Goal: Information Seeking & Learning: Learn about a topic

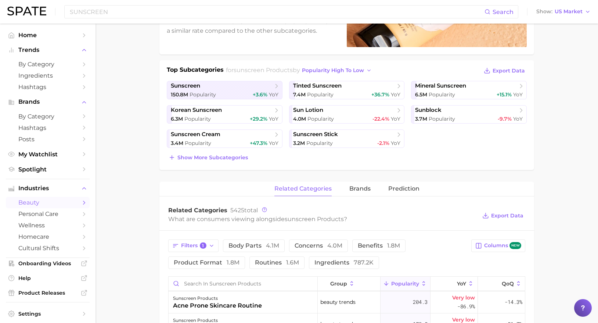
scroll to position [221, 0]
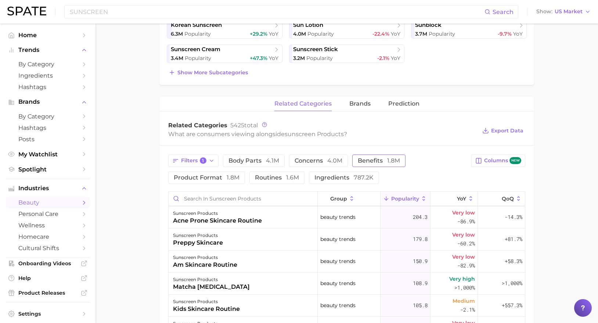
click at [372, 161] on span "benefits 1.8m" at bounding box center [379, 161] width 42 height 6
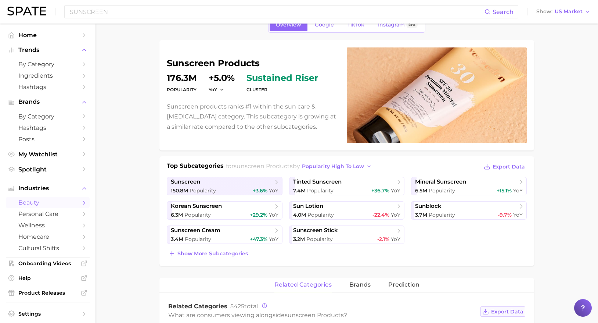
scroll to position [37, 0]
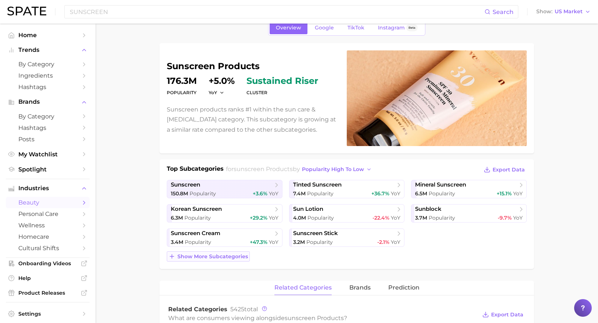
click at [216, 258] on span "Show more subcategories" at bounding box center [213, 256] width 71 height 6
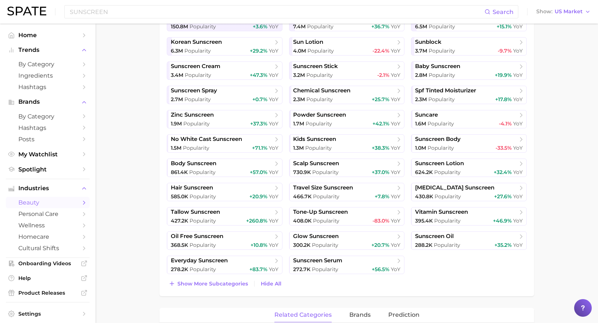
scroll to position [221, 0]
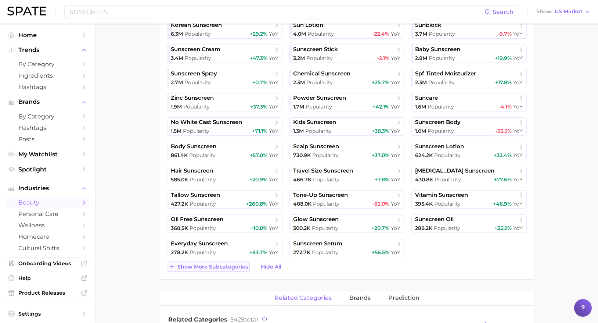
click at [213, 268] on span "Show more subcategories" at bounding box center [213, 267] width 71 height 6
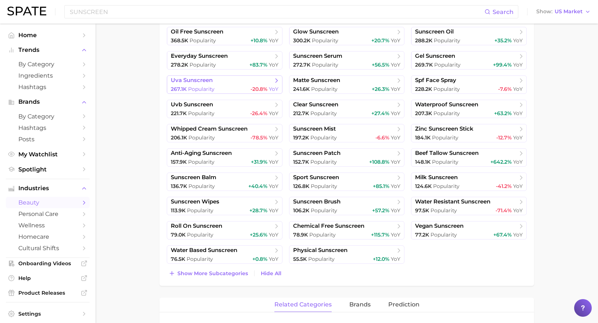
scroll to position [441, 0]
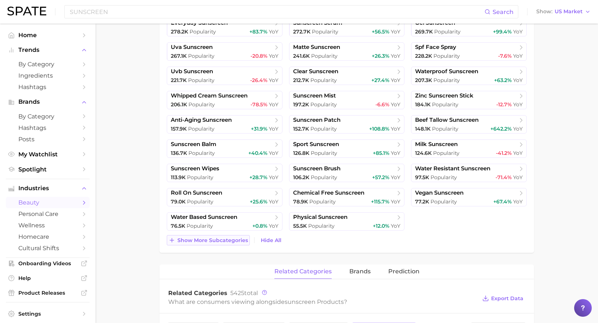
click at [210, 245] on button "Show more subcategories" at bounding box center [208, 240] width 83 height 10
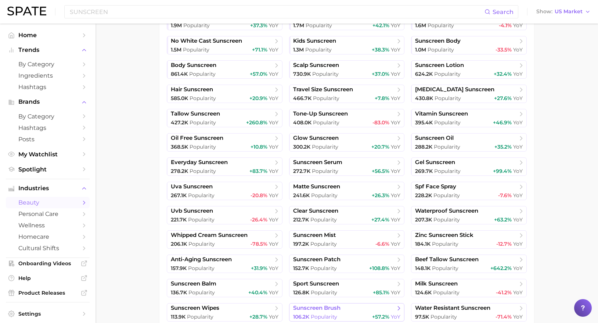
scroll to position [294, 0]
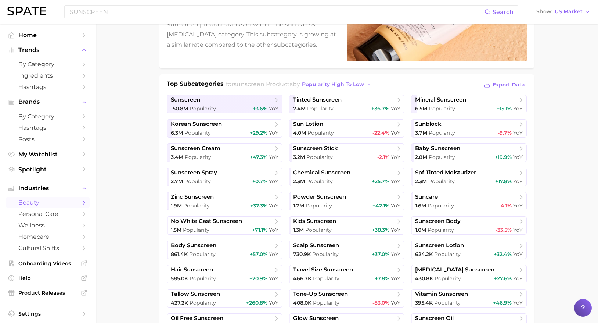
scroll to position [184, 0]
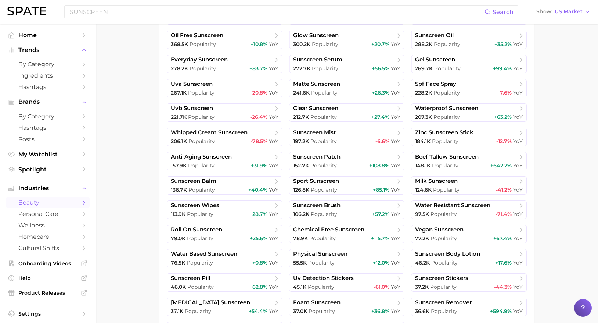
scroll to position [441, 0]
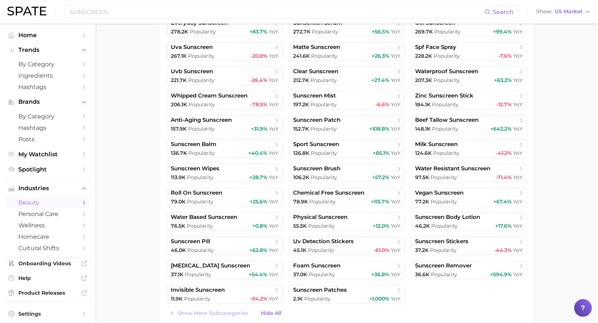
click at [567, 176] on main "1. skincare 2. sun care & [MEDICAL_DATA] 3. sunscreen products 4. Subcategory O…" at bounding box center [347, 191] width 503 height 1218
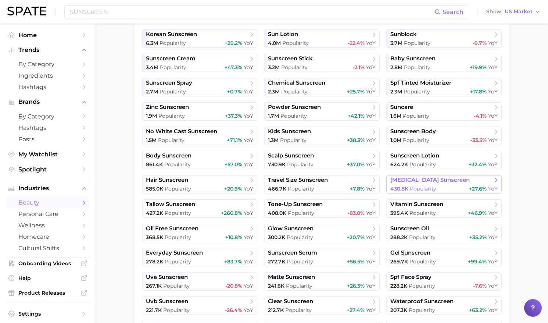
scroll to position [224, 0]
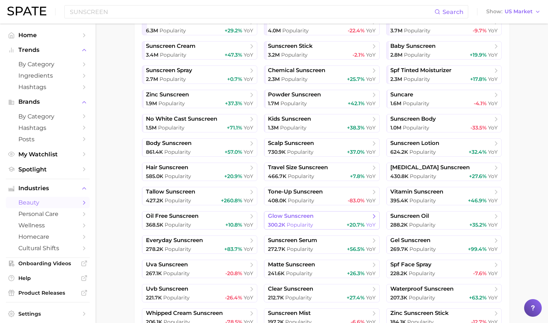
click at [304, 215] on span "glow sunscreen" at bounding box center [291, 215] width 46 height 7
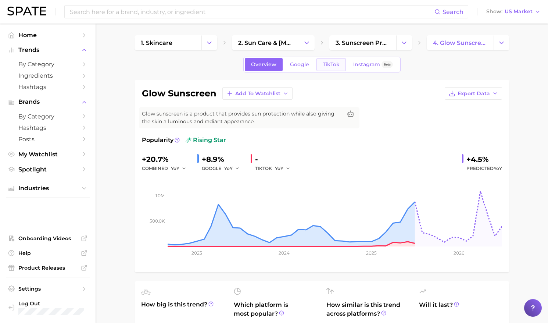
click at [334, 64] on span "TikTok" at bounding box center [331, 64] width 17 height 6
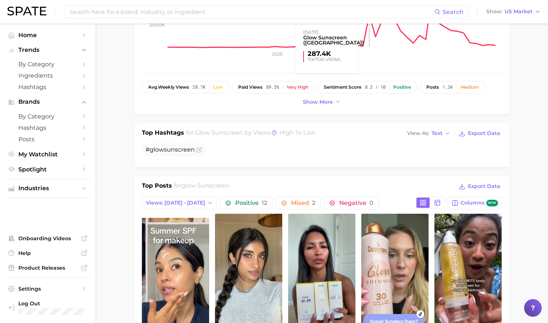
scroll to position [257, 0]
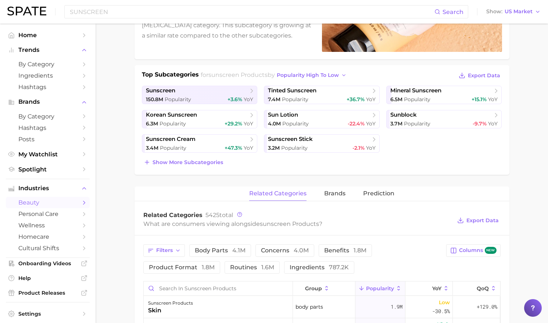
scroll to position [3, 0]
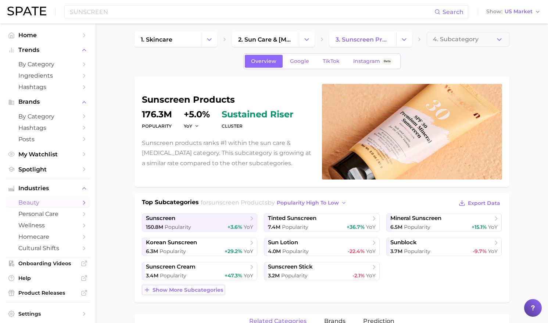
click at [193, 293] on button "Show more subcategories" at bounding box center [183, 290] width 83 height 10
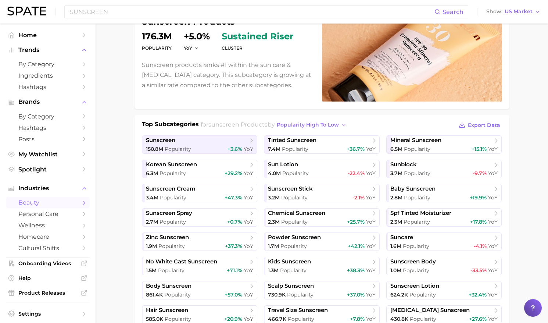
scroll to position [150, 0]
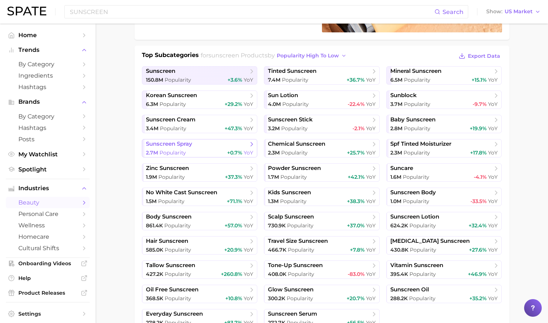
click at [194, 151] on div "2.7m Popularity +0.7% YoY" at bounding box center [200, 152] width 108 height 7
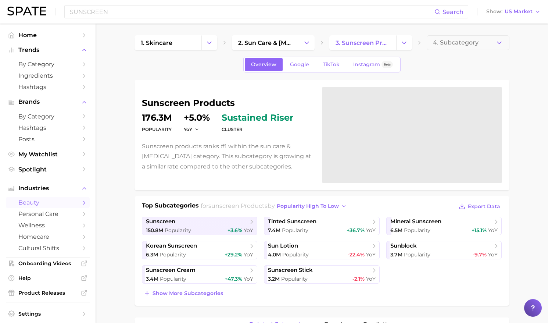
scroll to position [150, 0]
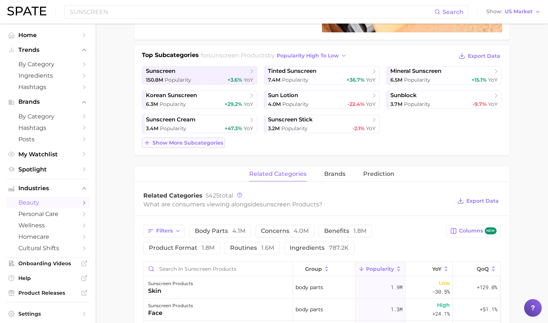
click at [188, 142] on span "Show more subcategories" at bounding box center [188, 143] width 71 height 6
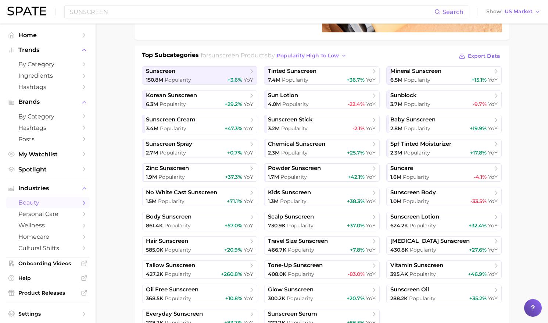
click at [319, 88] on ul "sunscreen 150.8m Popularity +3.6% YoY tinted sunscreen 7.4m Popularity +36.7% Y…" at bounding box center [322, 196] width 360 height 261
click at [315, 77] on div "7.4m Popularity +36.7% YoY" at bounding box center [322, 79] width 108 height 7
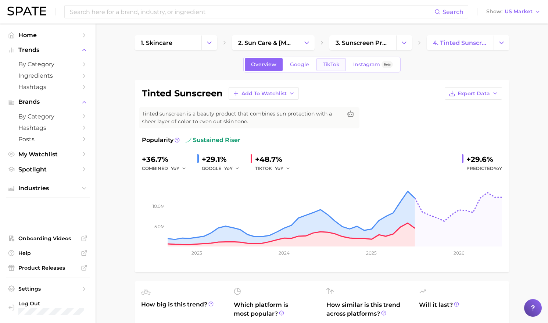
click at [329, 65] on span "TikTok" at bounding box center [331, 64] width 17 height 6
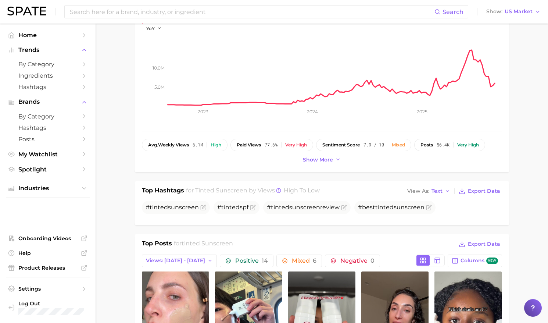
scroll to position [74, 0]
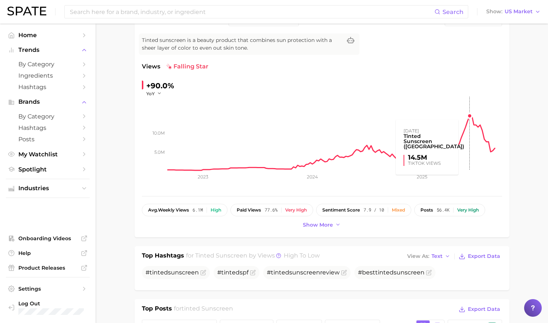
click at [470, 117] on rect at bounding box center [335, 134] width 335 height 74
click at [472, 115] on rect at bounding box center [335, 134] width 335 height 74
click at [472, 117] on rect at bounding box center [335, 134] width 335 height 74
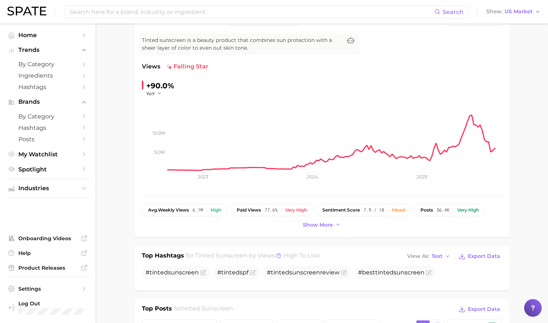
click at [472, 117] on rect at bounding box center [335, 134] width 335 height 74
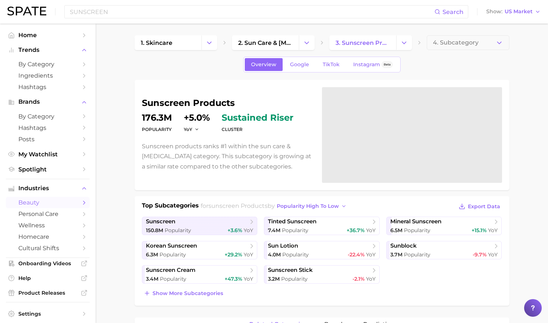
scroll to position [150, 0]
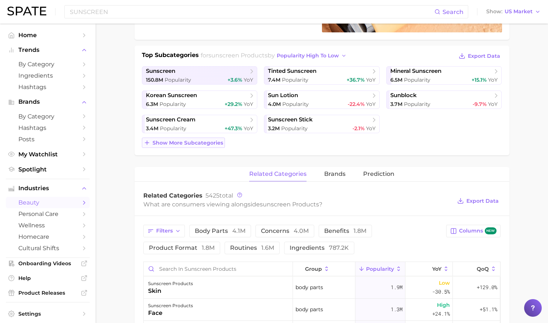
click at [201, 145] on span "Show more subcategories" at bounding box center [188, 143] width 71 height 6
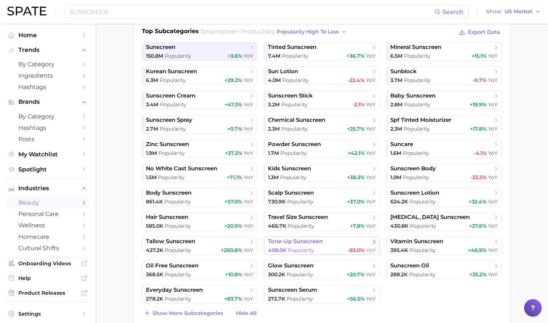
scroll to position [187, 0]
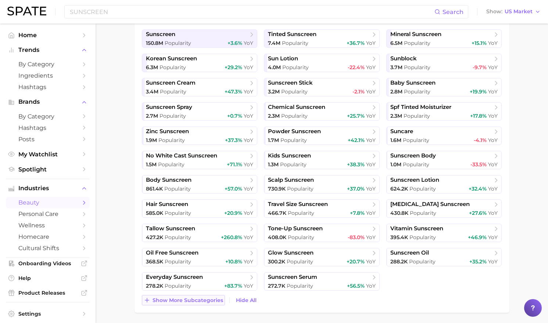
click at [196, 301] on span "Show more subcategories" at bounding box center [188, 300] width 71 height 6
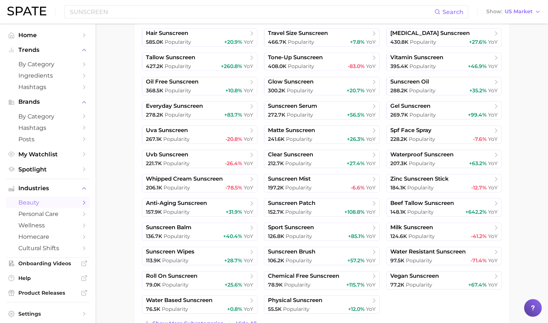
scroll to position [371, 0]
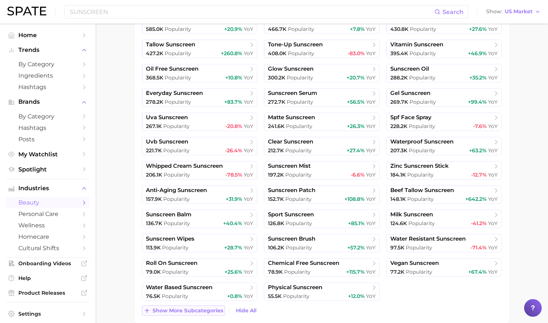
click at [182, 312] on span "Show more subcategories" at bounding box center [188, 310] width 71 height 6
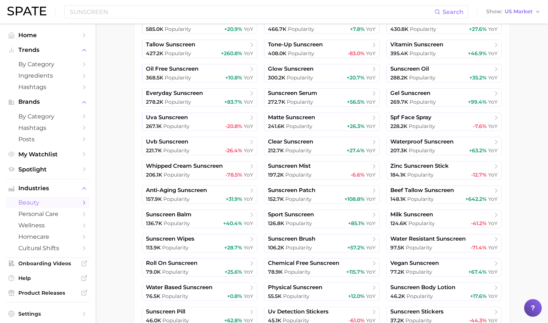
click at [530, 223] on main "1. skincare 2. sun care & [MEDICAL_DATA] 3. sunscreen products 4. Subcategory O…" at bounding box center [322, 262] width 453 height 1218
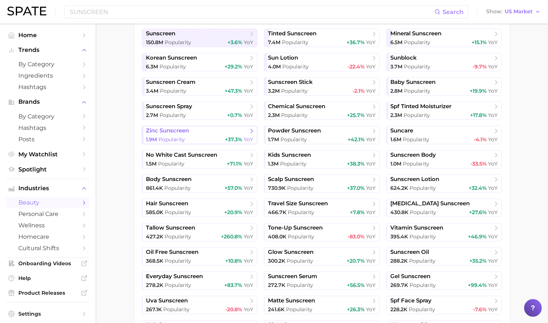
scroll to position [187, 0]
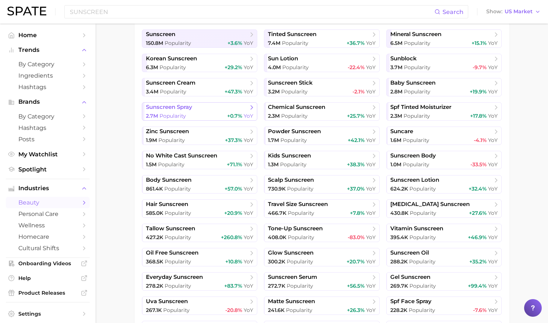
click at [177, 114] on span "Popularity" at bounding box center [173, 115] width 26 height 7
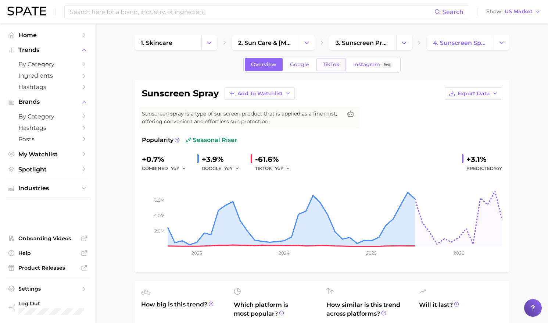
click at [330, 69] on link "TikTok" at bounding box center [331, 64] width 29 height 13
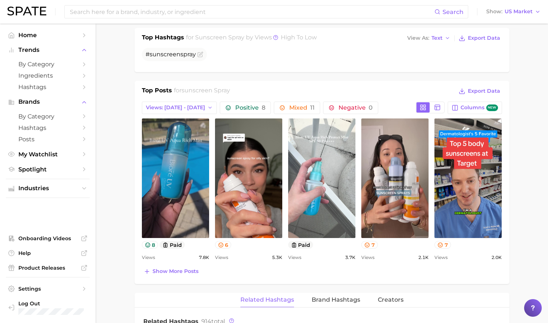
scroll to position [294, 0]
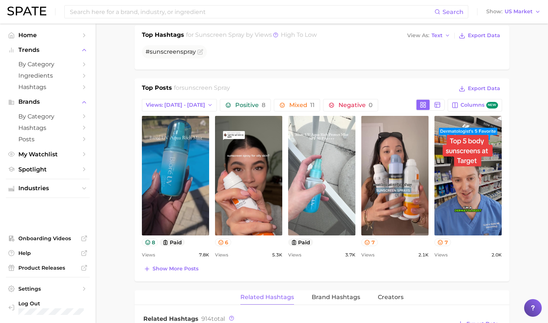
click at [535, 191] on main "1. skincare 2. sun care & [MEDICAL_DATA] 3. sunscreen products 4. sunscreen spr…" at bounding box center [322, 240] width 453 height 1023
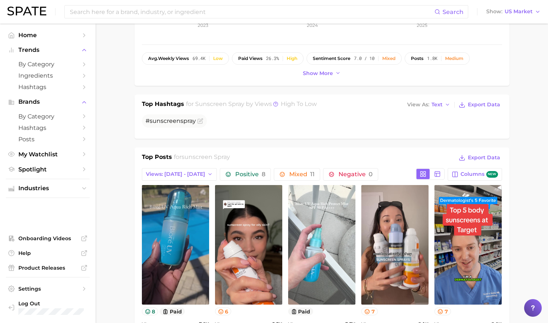
scroll to position [147, 0]
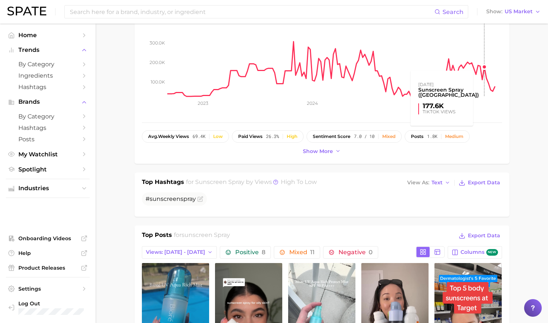
click at [486, 62] on rect at bounding box center [335, 60] width 335 height 74
click at [484, 72] on rect at bounding box center [335, 60] width 335 height 74
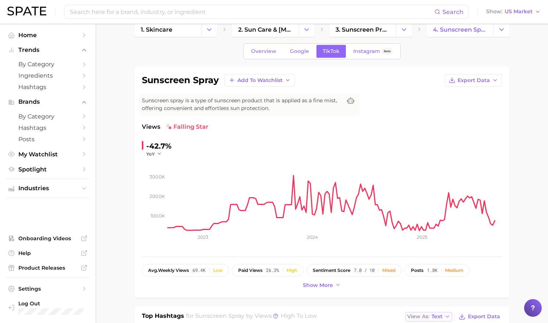
scroll to position [0, 0]
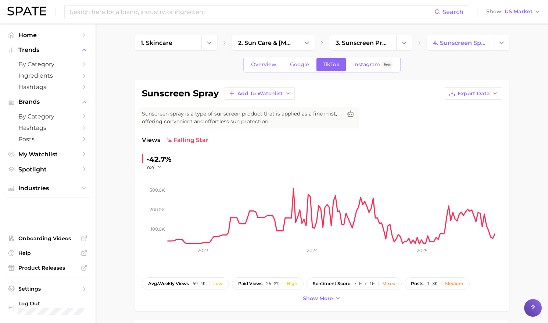
click at [398, 149] on div "Views falling star -42.7% YoY 100.0k 200.0k 300.0k 2023 2024 2025" at bounding box center [322, 199] width 360 height 126
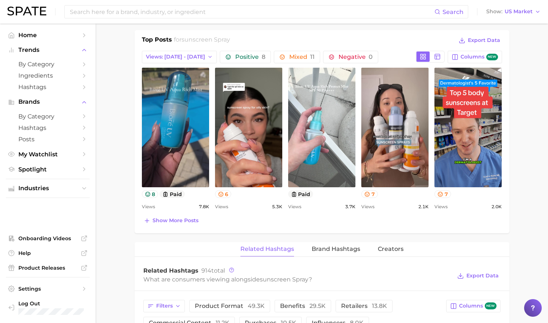
scroll to position [368, 0]
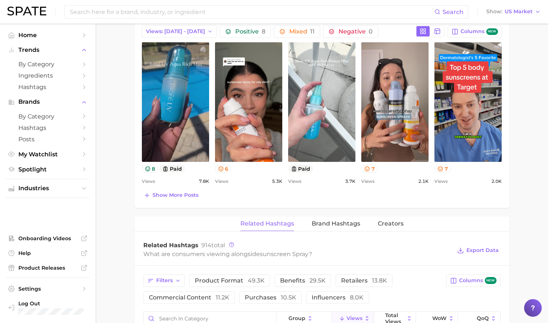
click at [512, 222] on main "1. skincare 2. sun care & [MEDICAL_DATA] 3. sunscreen products 4. sunscreen spr…" at bounding box center [322, 167] width 453 height 1023
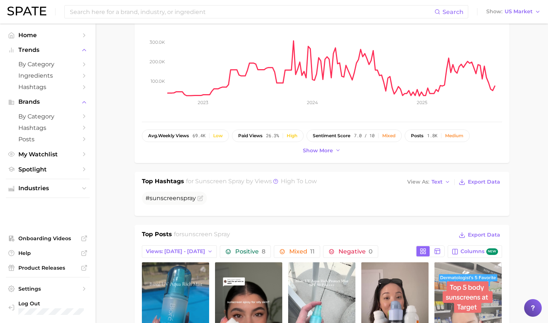
scroll to position [147, 0]
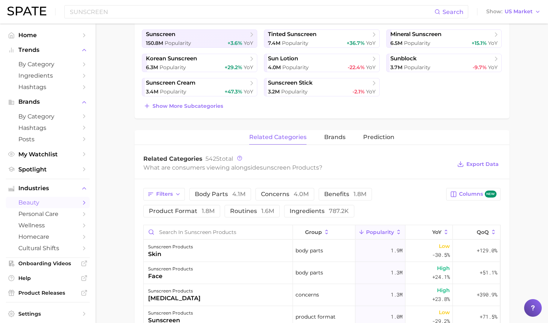
scroll to position [150, 0]
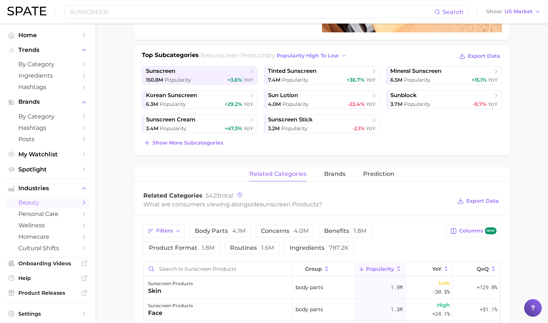
click at [495, 150] on div "Top Subcategories for sunscreen products by popularity high to low Export Data …" at bounding box center [322, 101] width 375 height 110
click at [168, 91] on link "korean sunscreen 6.3m Popularity +29.2% YoY" at bounding box center [200, 99] width 116 height 18
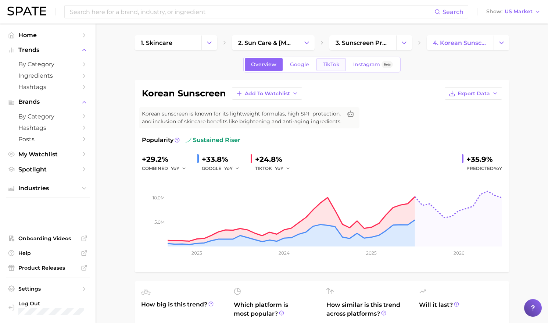
click at [330, 64] on span "TikTok" at bounding box center [331, 64] width 17 height 6
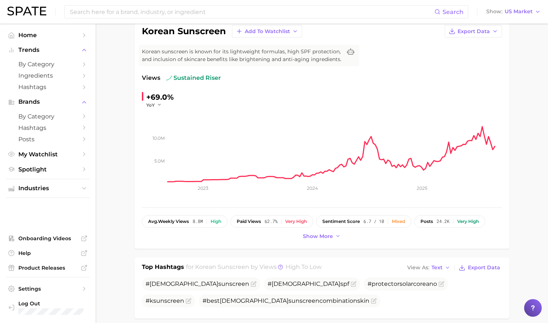
scroll to position [62, 0]
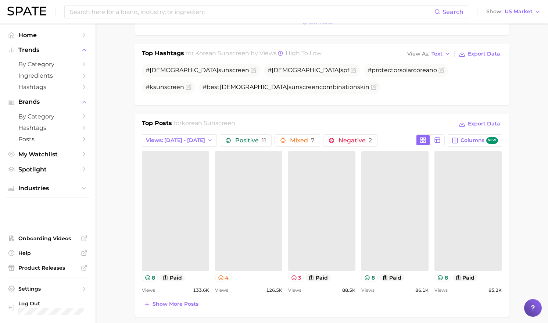
scroll to position [319, 0]
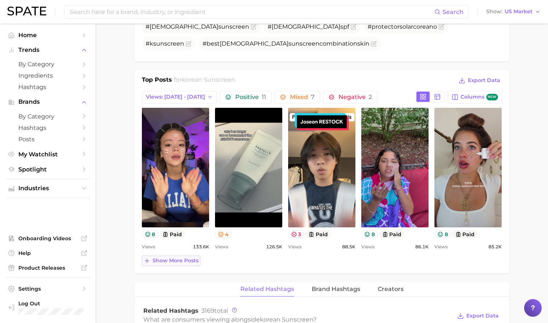
click at [173, 264] on button "Show more posts" at bounding box center [171, 260] width 58 height 10
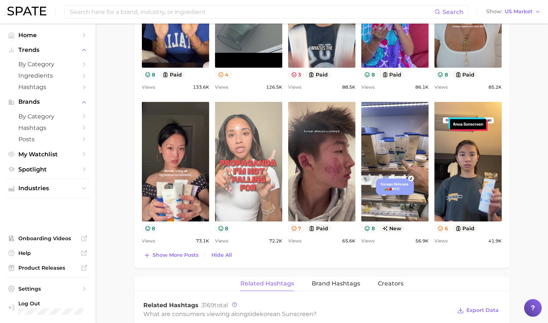
scroll to position [503, 0]
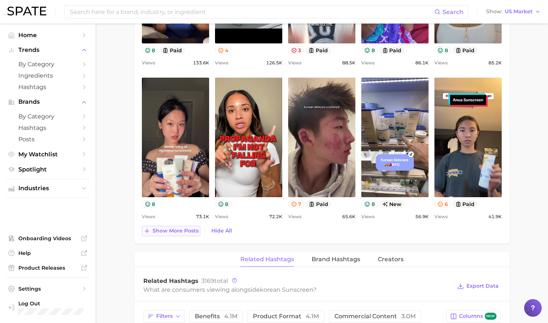
click at [174, 232] on span "Show more posts" at bounding box center [176, 231] width 46 height 6
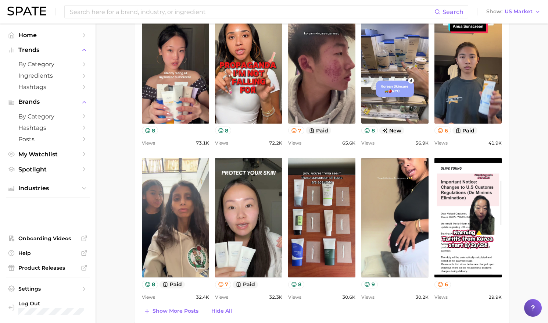
scroll to position [613, 0]
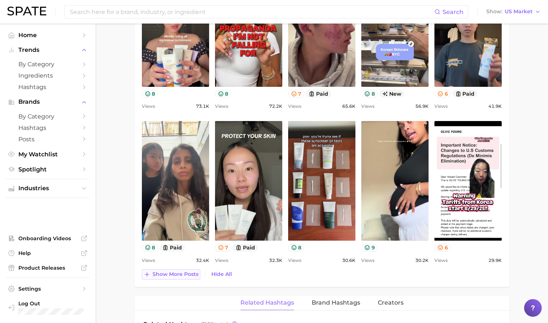
click at [175, 276] on span "Show more posts" at bounding box center [176, 274] width 46 height 6
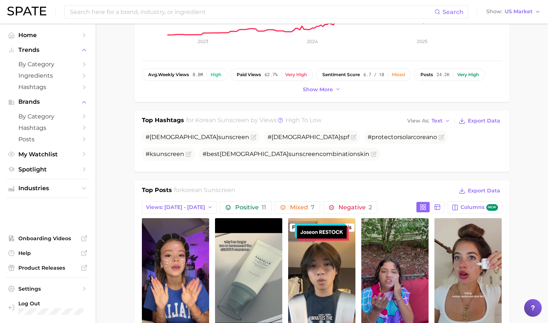
scroll to position [0, 0]
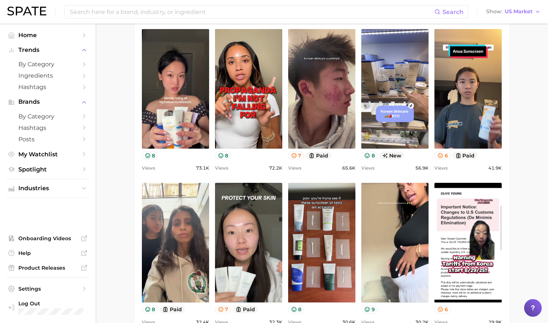
scroll to position [331, 0]
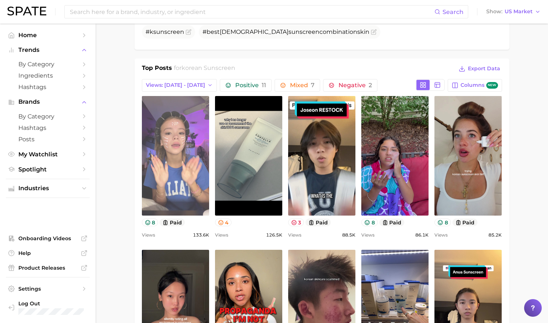
click at [176, 173] on link "view post on TikTok" at bounding box center [175, 155] width 67 height 119
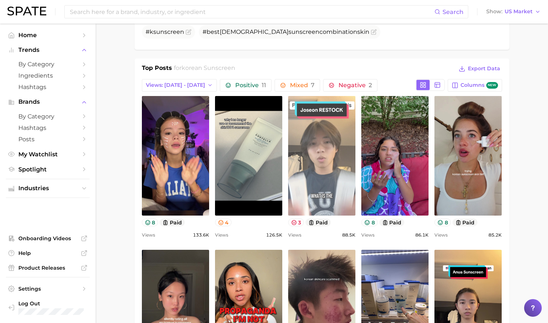
click at [332, 172] on link "view post on TikTok" at bounding box center [321, 155] width 67 height 119
click at [313, 146] on link "view post on TikTok" at bounding box center [321, 155] width 67 height 119
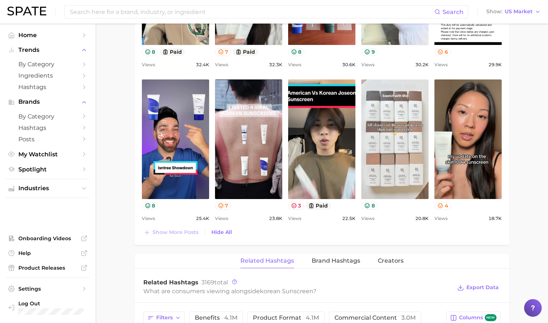
scroll to position [625, 0]
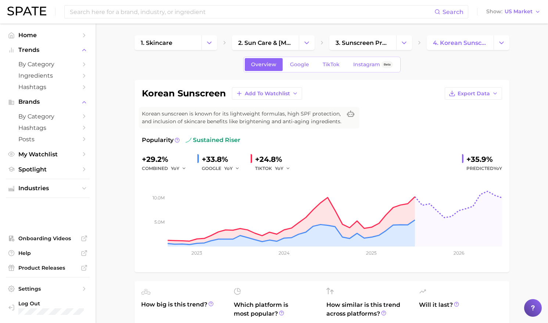
scroll to position [150, 0]
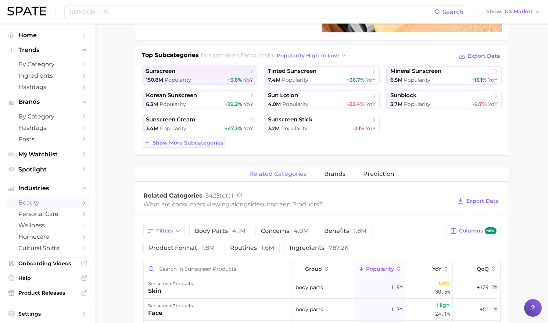
click at [192, 144] on span "Show more subcategories" at bounding box center [188, 143] width 71 height 6
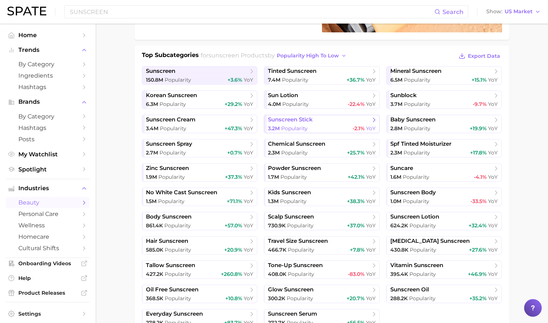
click at [294, 120] on span "sunscreen stick" at bounding box center [290, 119] width 45 height 7
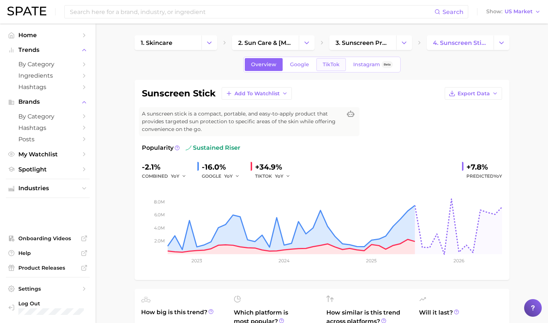
click at [335, 66] on span "TikTok" at bounding box center [331, 64] width 17 height 6
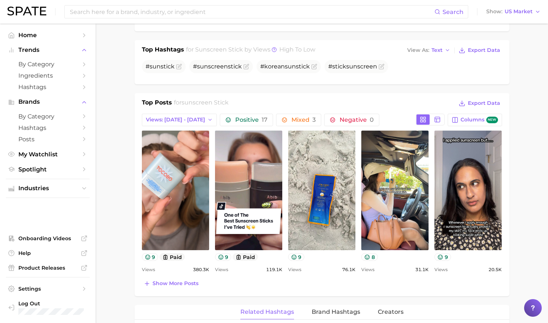
scroll to position [294, 0]
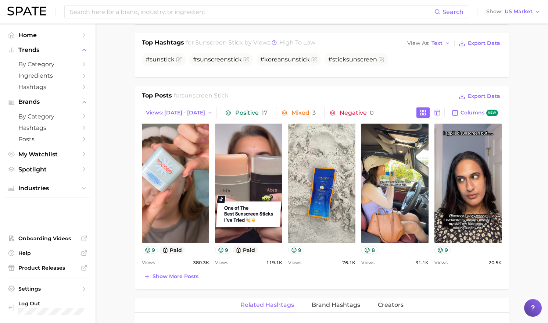
click at [469, 260] on div "Views 20.5k" at bounding box center [468, 262] width 67 height 9
click at [194, 279] on span "Show more posts" at bounding box center [176, 276] width 46 height 6
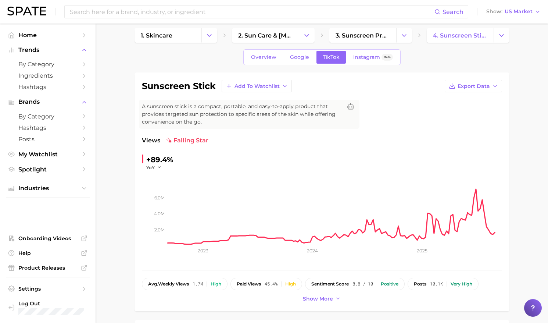
scroll to position [0, 0]
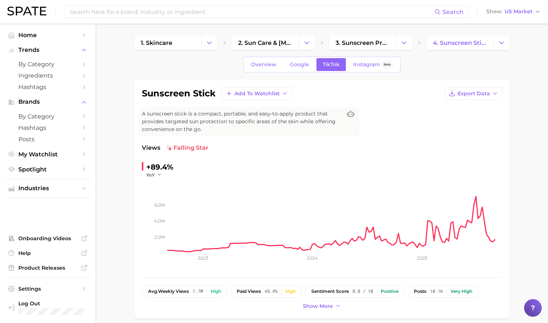
click at [525, 14] on span "US Market" at bounding box center [519, 12] width 28 height 4
click at [521, 41] on button "[GEOGRAPHIC_DATA]" at bounding box center [517, 37] width 64 height 13
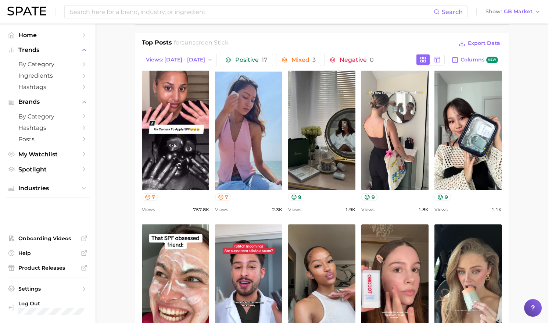
scroll to position [368, 0]
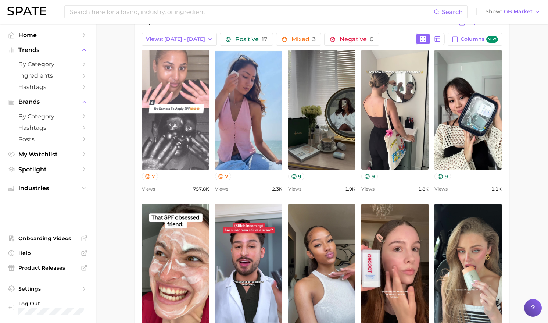
click at [169, 142] on link "view post on TikTok" at bounding box center [175, 109] width 67 height 119
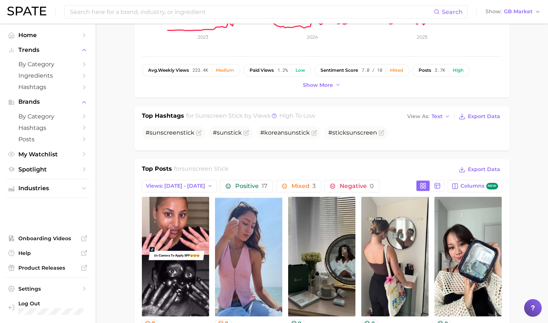
scroll to position [110, 0]
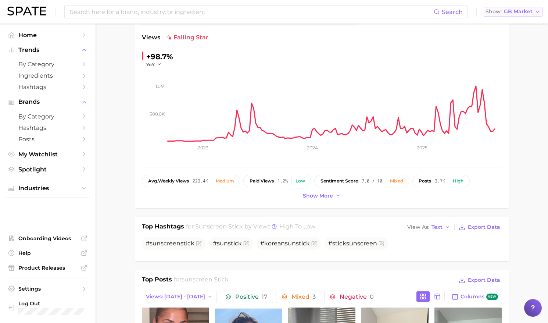
click at [524, 14] on span "GB Market" at bounding box center [518, 12] width 29 height 4
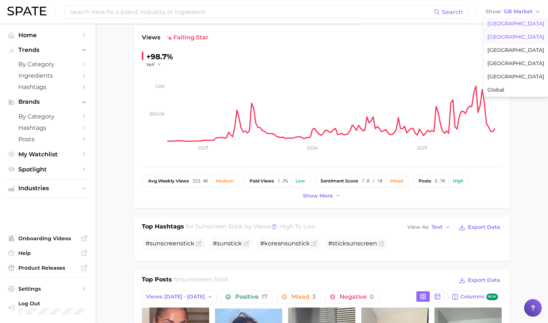
click at [507, 26] on span "[GEOGRAPHIC_DATA]" at bounding box center [515, 24] width 57 height 6
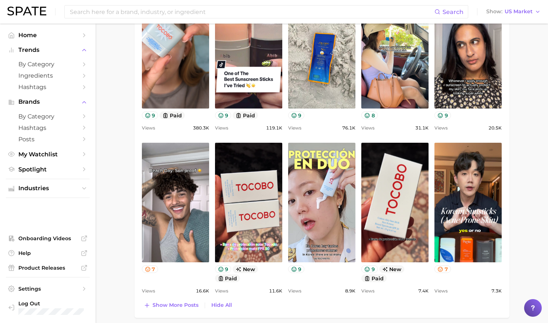
scroll to position [441, 0]
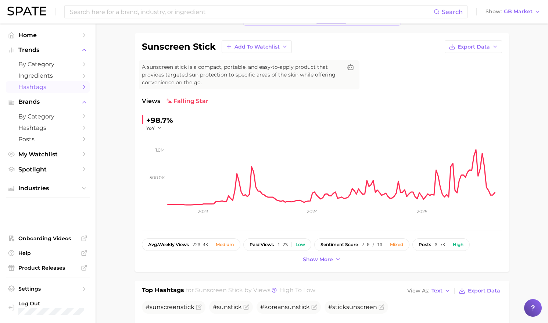
scroll to position [37, 0]
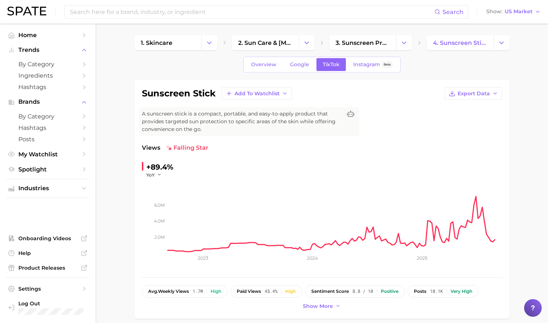
click at [428, 132] on div "sunscreen stick Add to Watchlist Export Data A sunscreen stick is a compact, po…" at bounding box center [322, 199] width 360 height 224
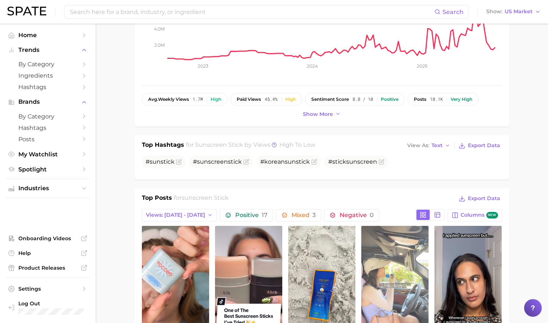
scroll to position [99, 0]
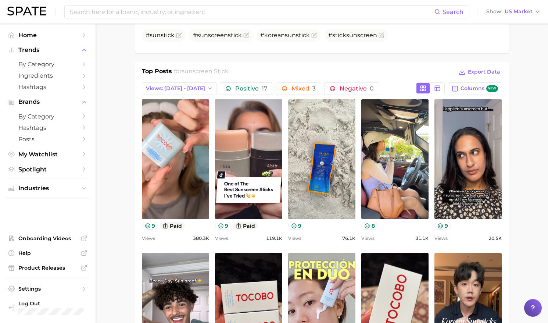
scroll to position [319, 0]
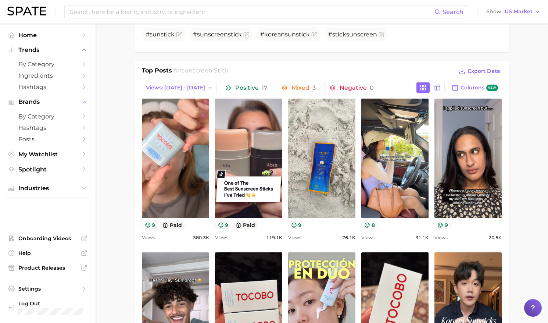
click at [538, 34] on main "1. skincare 2. sun care & [MEDICAL_DATA] 3. sunscreen products 4. sunscreen sti…" at bounding box center [322, 301] width 453 height 1194
click at [533, 208] on main "1. skincare 2. sun care & [MEDICAL_DATA] 3. sunscreen products 4. sunscreen sti…" at bounding box center [322, 301] width 453 height 1194
click at [474, 35] on ul "#sun stick # sunscreen stick #koreansun stick # stick sunscreen" at bounding box center [322, 34] width 360 height 13
click at [539, 54] on main "1. skincare 2. sun care & [MEDICAL_DATA] 3. sunscreen products 4. sunscreen sti…" at bounding box center [322, 301] width 453 height 1194
click at [533, 220] on main "1. skincare 2. sun care & [MEDICAL_DATA] 3. sunscreen products 4. sunscreen sti…" at bounding box center [322, 301] width 453 height 1194
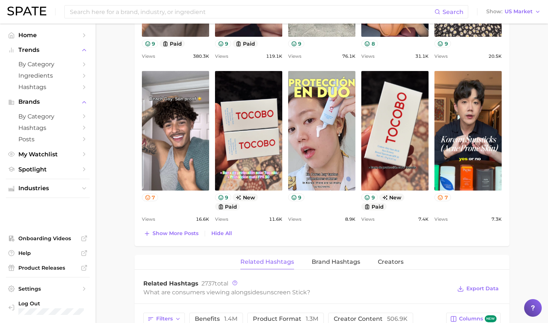
scroll to position [381, 0]
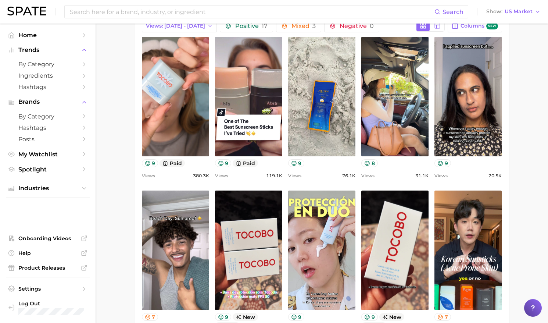
drag, startPoint x: 517, startPoint y: 192, endPoint x: 513, endPoint y: 187, distance: 6.8
click at [517, 192] on main "1. skincare 2. sun care & [MEDICAL_DATA] 3. sunscreen products 4. sunscreen sti…" at bounding box center [322, 240] width 453 height 1194
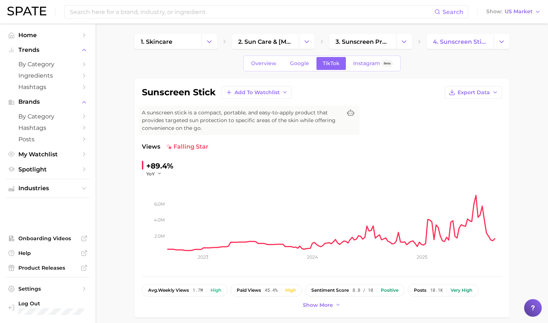
scroll to position [0, 0]
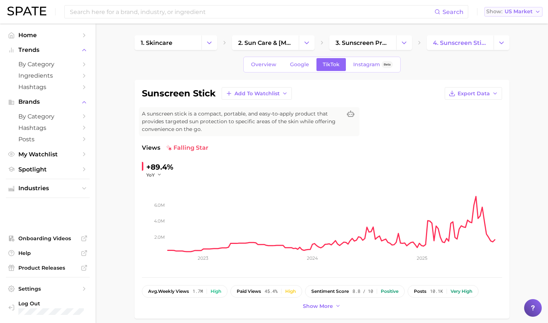
click at [518, 10] on span "US Market" at bounding box center [519, 12] width 28 height 4
click at [509, 35] on span "[GEOGRAPHIC_DATA]" at bounding box center [516, 37] width 57 height 6
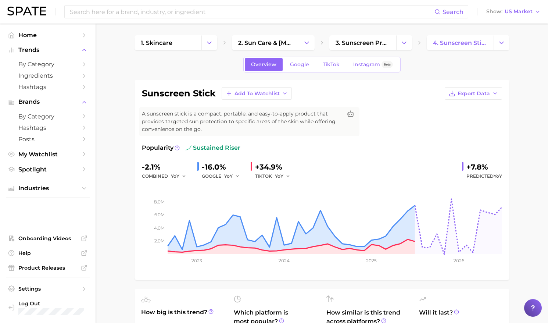
scroll to position [150, 0]
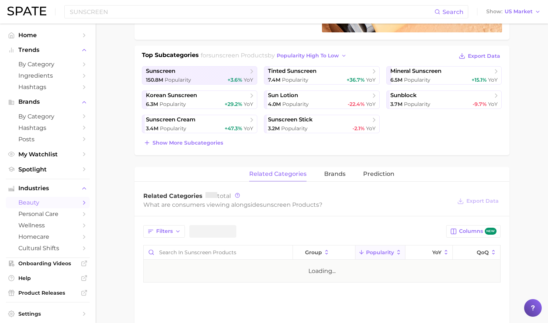
click at [527, 129] on main "1. skincare 2. sun care & [MEDICAL_DATA] 3. sunscreen products 4. Subcategory O…" at bounding box center [322, 176] width 453 height 606
click at [173, 145] on span "Show more subcategories" at bounding box center [188, 143] width 71 height 6
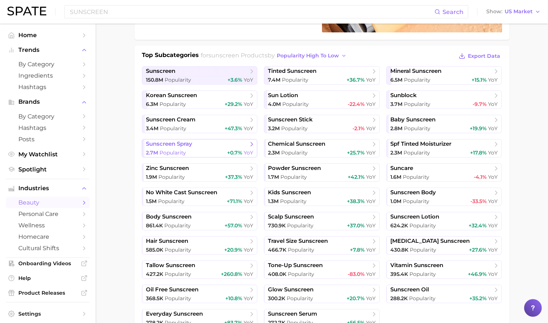
click at [173, 146] on span "sunscreen spray" at bounding box center [169, 143] width 46 height 7
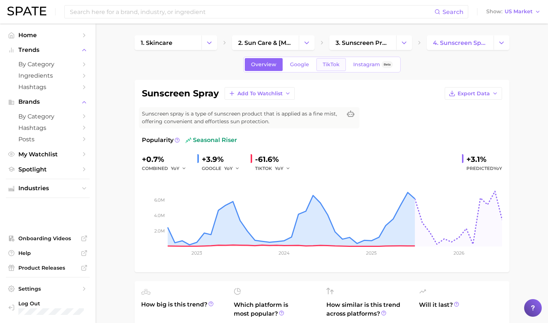
click at [334, 61] on span "TikTok" at bounding box center [331, 64] width 17 height 6
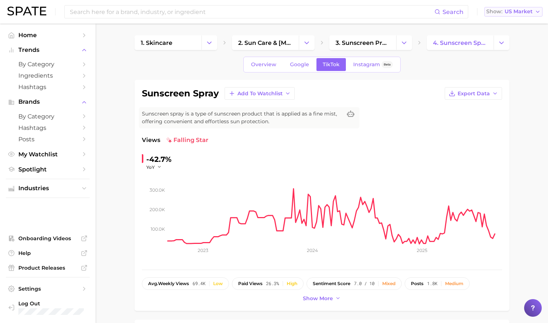
click at [532, 10] on span "US Market" at bounding box center [519, 12] width 28 height 4
click at [508, 38] on span "[GEOGRAPHIC_DATA]" at bounding box center [516, 37] width 57 height 6
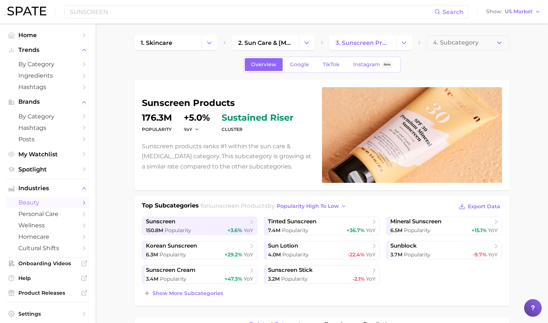
scroll to position [150, 0]
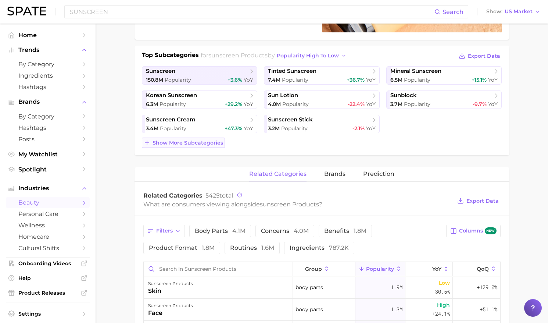
click at [192, 144] on span "Show more subcategories" at bounding box center [188, 143] width 71 height 6
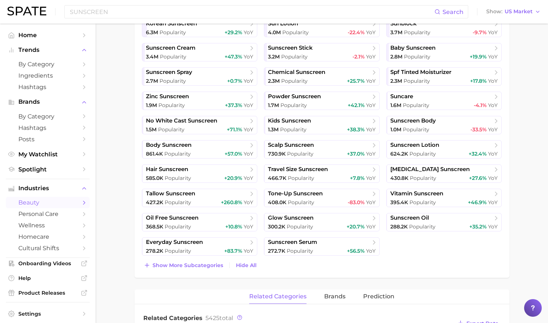
scroll to position [224, 0]
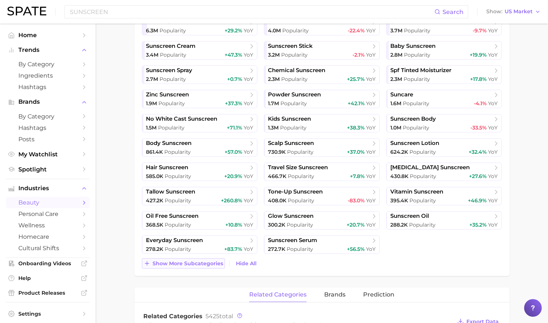
click at [191, 262] on span "Show more subcategories" at bounding box center [188, 263] width 71 height 6
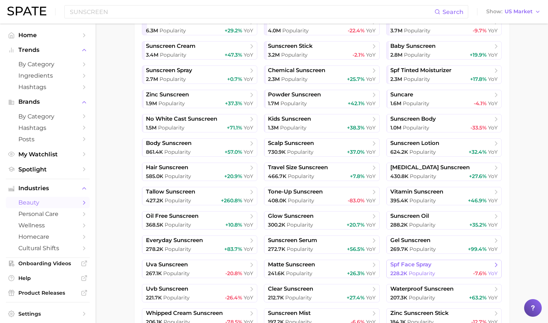
click at [408, 267] on span "spf face spray" at bounding box center [410, 264] width 41 height 7
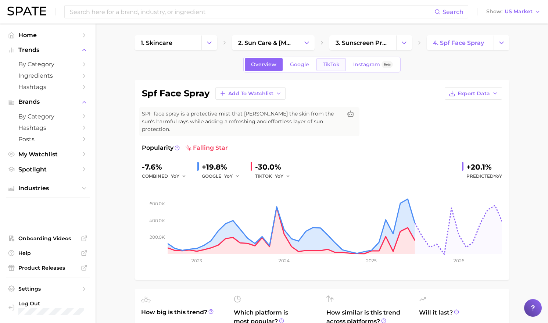
click at [331, 62] on span "TikTok" at bounding box center [331, 64] width 17 height 6
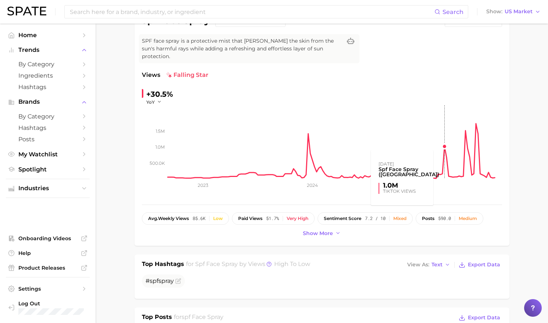
scroll to position [74, 0]
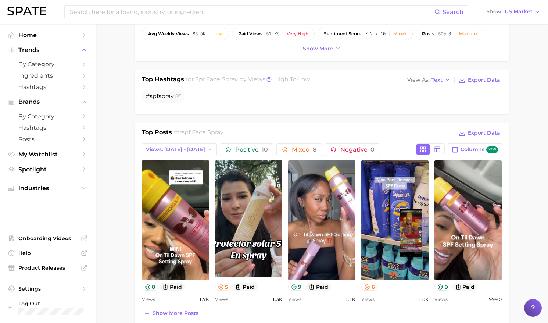
click at [528, 230] on main "1. skincare 2. sun care & [MEDICAL_DATA] 3. sunscreen products 4. spf face spra…" at bounding box center [322, 281] width 453 height 1031
click at [511, 10] on span "US Market" at bounding box center [519, 12] width 28 height 4
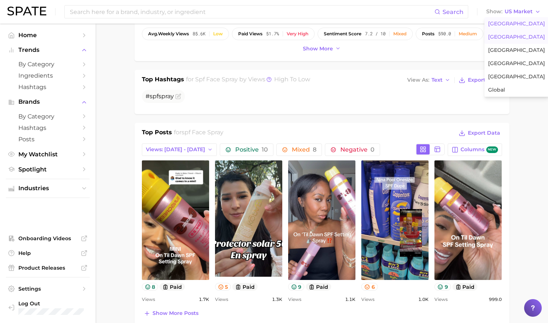
click at [510, 37] on span "[GEOGRAPHIC_DATA]" at bounding box center [516, 37] width 57 height 6
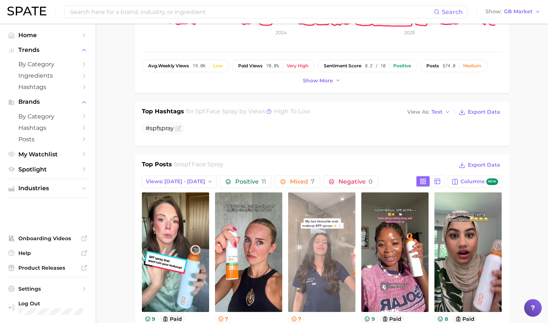
scroll to position [110, 0]
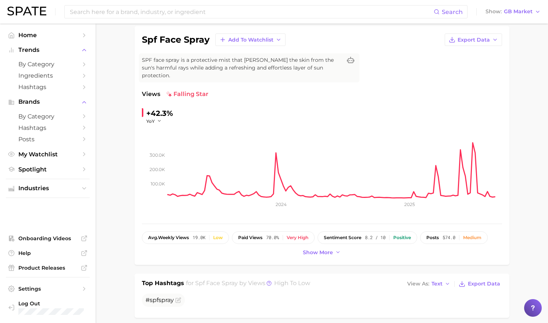
scroll to position [0, 0]
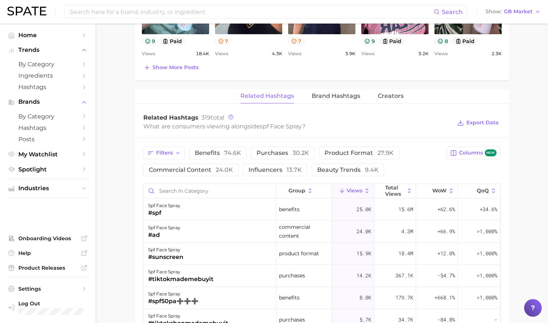
scroll to position [246, 0]
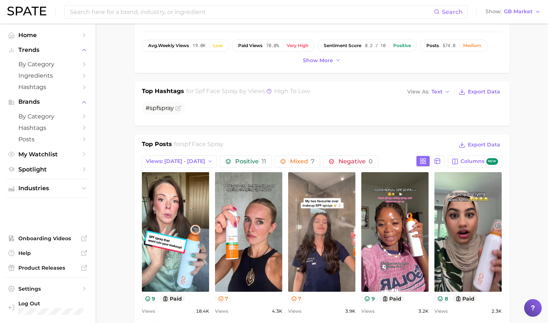
click at [336, 321] on div "Show more posts" at bounding box center [322, 325] width 360 height 10
click at [539, 225] on main "1. skincare 2. sun care & [MEDICAL_DATA] 3. sunscreen products 4. spf face spra…" at bounding box center [322, 293] width 453 height 1031
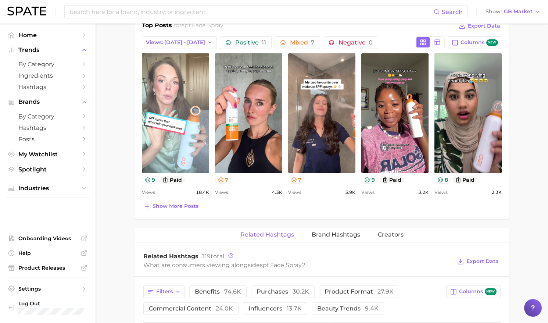
scroll to position [282, 0]
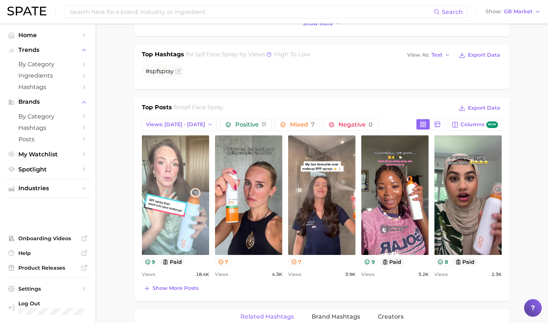
click at [172, 171] on link "view post on TikTok" at bounding box center [175, 194] width 67 height 119
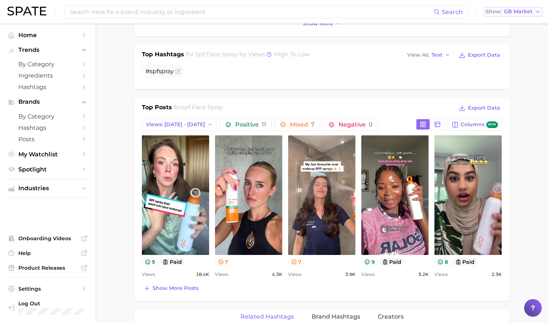
click at [521, 13] on span "GB Market" at bounding box center [518, 12] width 29 height 4
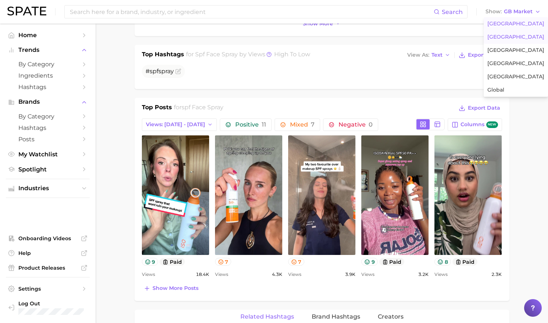
click at [514, 25] on span "[GEOGRAPHIC_DATA]" at bounding box center [515, 24] width 57 height 6
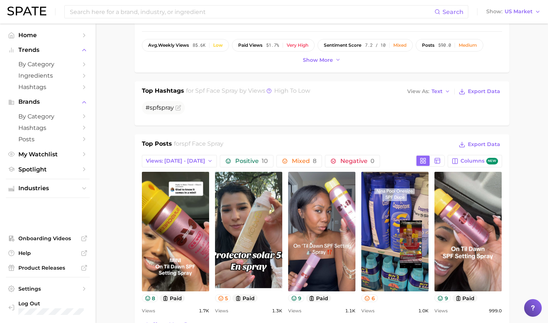
scroll to position [257, 0]
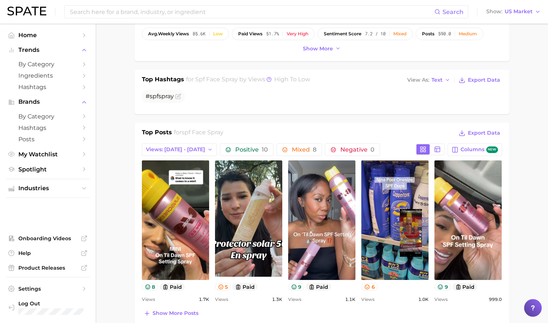
click at [410, 317] on div "Top Posts for spf face spray Export Data Views: [DATE] - [DATE] Positive 10 Mix…" at bounding box center [322, 224] width 375 height 203
click at [401, 315] on div "Top Posts for spf face spray Export Data Views: [DATE] - [DATE] Positive 10 Mix…" at bounding box center [322, 224] width 375 height 203
click at [184, 309] on button "Show more posts" at bounding box center [171, 313] width 58 height 10
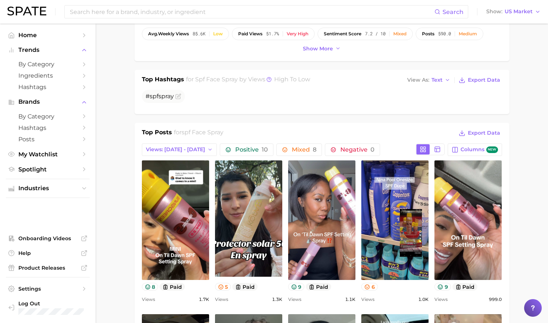
scroll to position [0, 0]
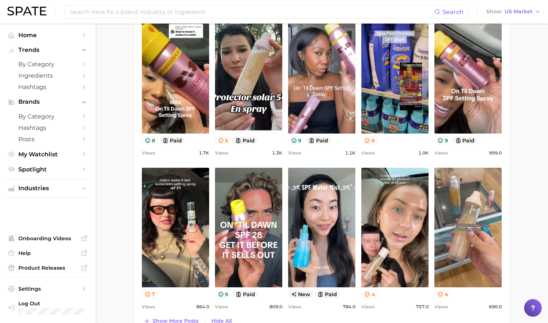
scroll to position [404, 0]
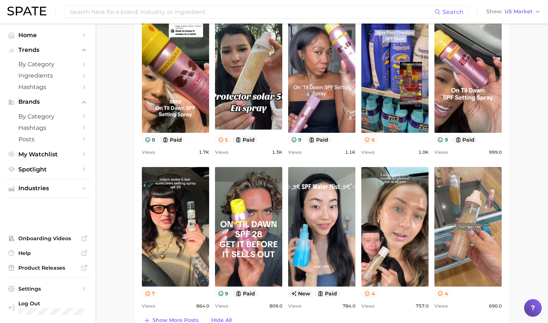
click at [523, 172] on main "1. skincare 2. sun care & [MEDICAL_DATA] 3. sunscreen products 4. spf face spra…" at bounding box center [322, 211] width 453 height 1185
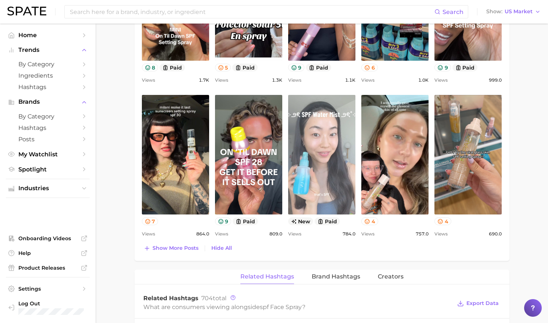
scroll to position [478, 0]
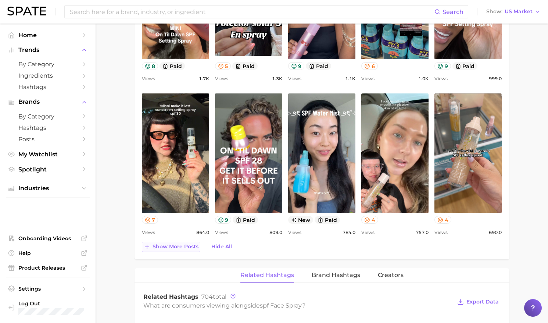
click at [164, 243] on span "Show more posts" at bounding box center [176, 246] width 46 height 6
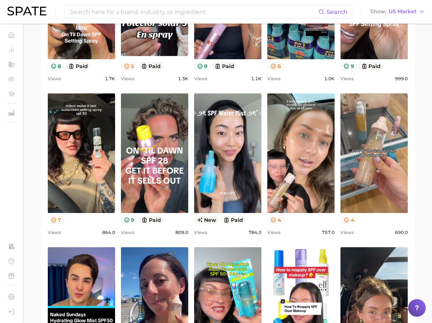
click at [423, 210] on main "1. skincare 2. sun care & [MEDICAL_DATA] 3. sunscreen products 4. spf face spra…" at bounding box center [228, 215] width 408 height 1339
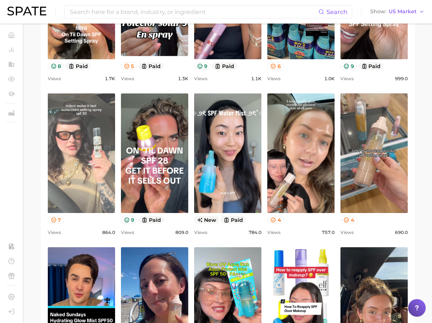
click at [100, 158] on link "view post on TikTok" at bounding box center [81, 152] width 67 height 119
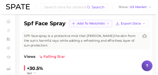
scroll to position [74, 0]
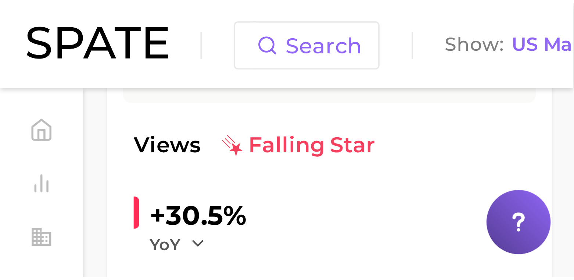
scroll to position [138, 0]
